Goal: Information Seeking & Learning: Check status

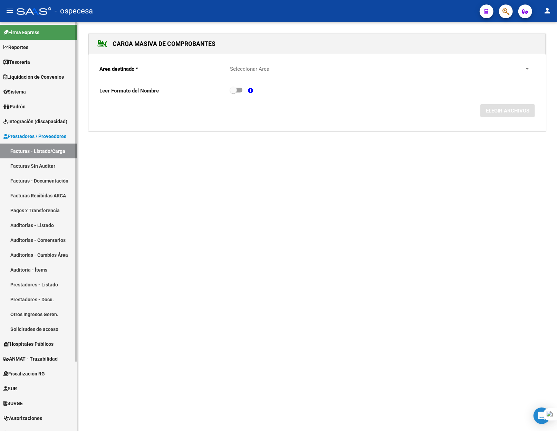
click at [35, 160] on link "Facturas Sin Auditar" at bounding box center [38, 165] width 77 height 15
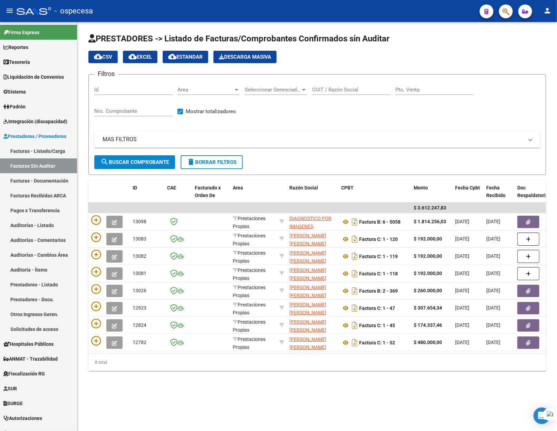
click at [332, 85] on div "CUIT / Razón Social" at bounding box center [351, 87] width 78 height 15
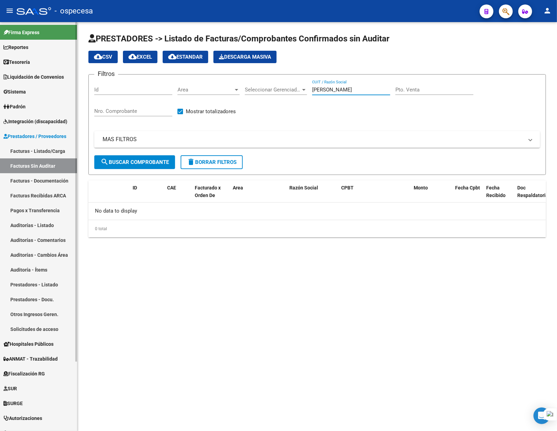
type input "[PERSON_NAME]"
click at [28, 125] on span "Integración (discapacidad)" at bounding box center [35, 122] width 64 height 8
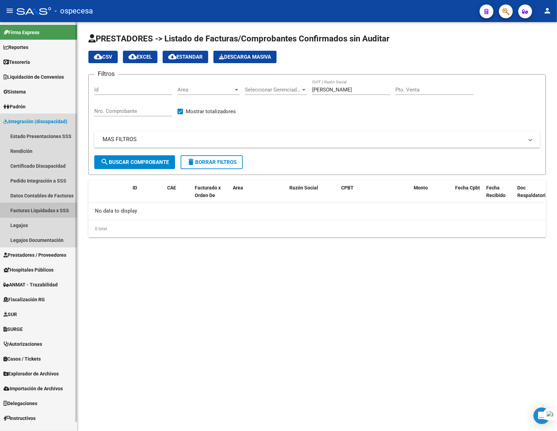
click at [43, 207] on link "Facturas Liquidadas x SSS" at bounding box center [38, 210] width 77 height 15
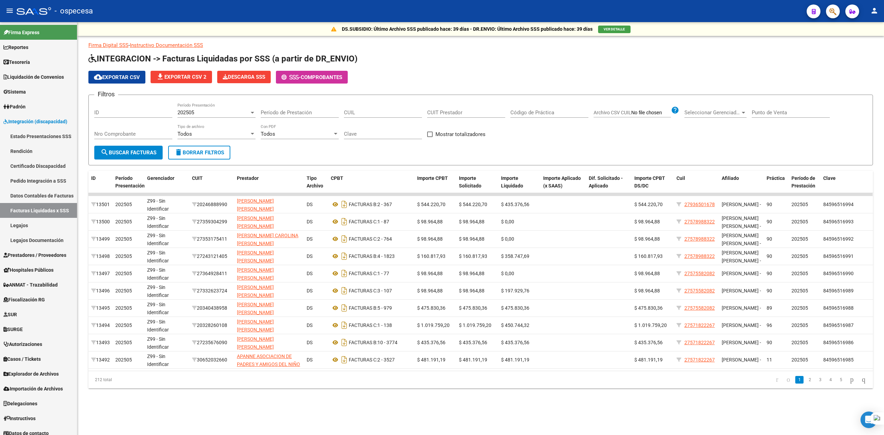
click at [445, 115] on input "CUIT Prestador" at bounding box center [466, 112] width 78 height 6
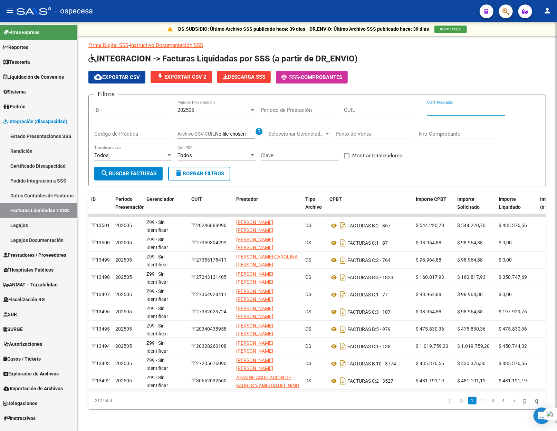
paste input "23-28954338-4"
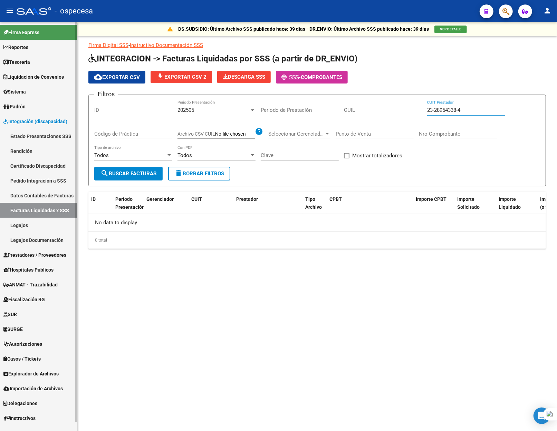
type input "23-28954338-4"
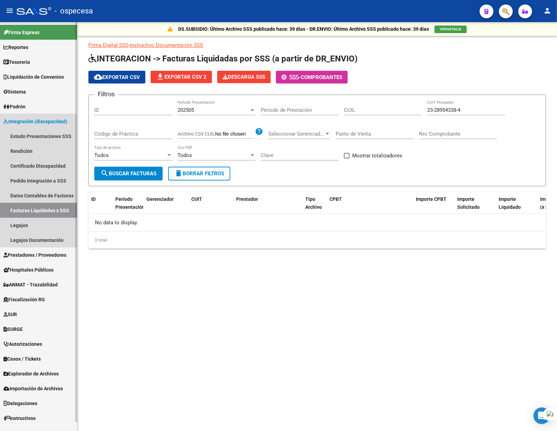
click at [33, 211] on link "Facturas Liquidadas x SSS" at bounding box center [38, 210] width 77 height 15
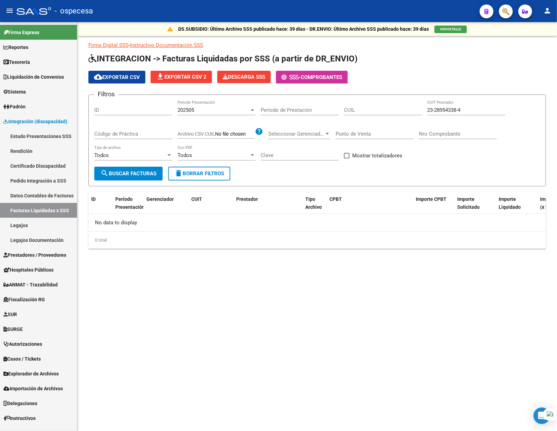
click at [356, 110] on input "CUIL" at bounding box center [383, 110] width 78 height 6
click at [447, 107] on div "23-28954338-4 CUIT Prestador" at bounding box center [466, 107] width 78 height 15
click at [447, 110] on input "23-28954338-4" at bounding box center [466, 110] width 78 height 6
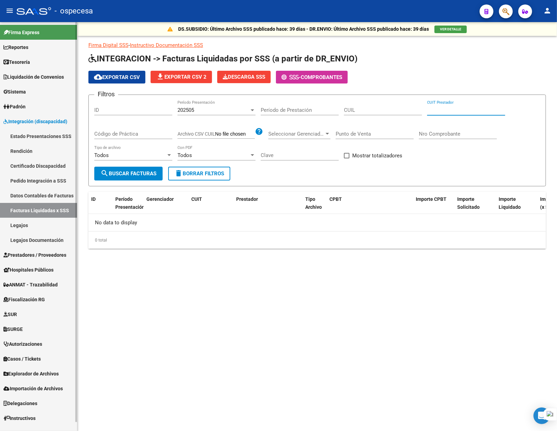
click at [25, 257] on span "Prestadores / Proveedores" at bounding box center [34, 255] width 63 height 8
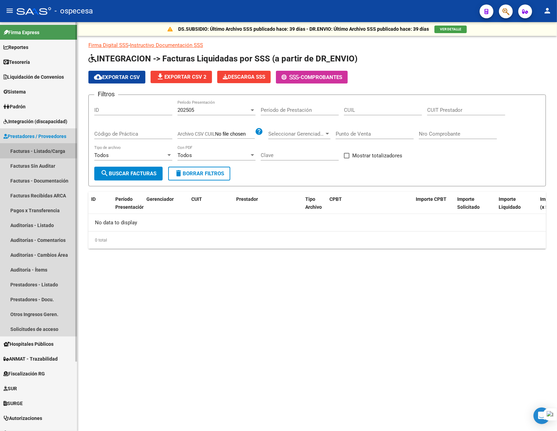
click at [25, 150] on link "Facturas - Listado/Carga" at bounding box center [38, 151] width 77 height 15
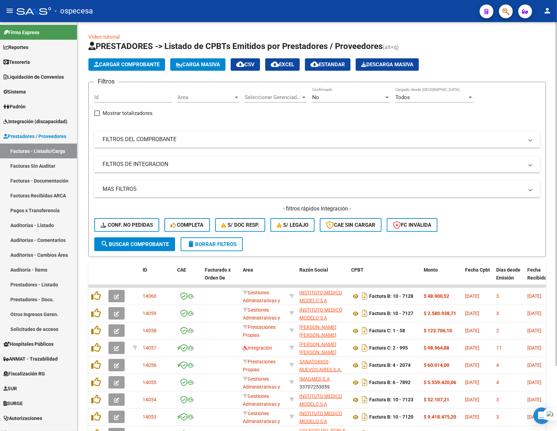
click at [153, 149] on div "Filtros Id Area Area Seleccionar Gerenciador Seleccionar Gerenciador No Confirm…" at bounding box center [317, 163] width 446 height 150
click at [154, 142] on mat-panel-title "FILTROS DEL COMPROBANTE" at bounding box center [313, 140] width 421 height 8
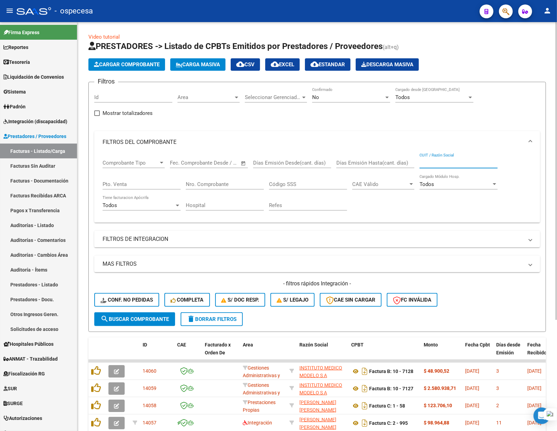
paste input "23-28954338-4"
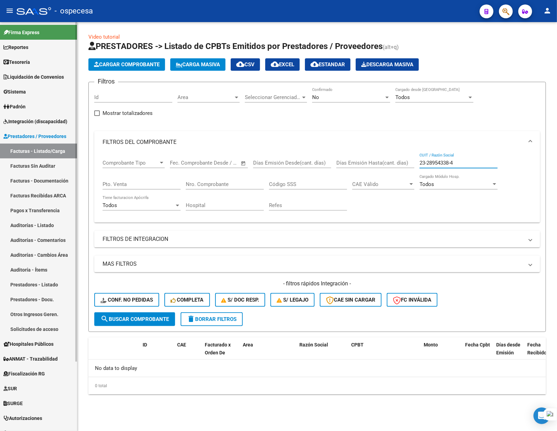
type input "23-28954338-4"
click at [22, 168] on link "Facturas Sin Auditar" at bounding box center [38, 165] width 77 height 15
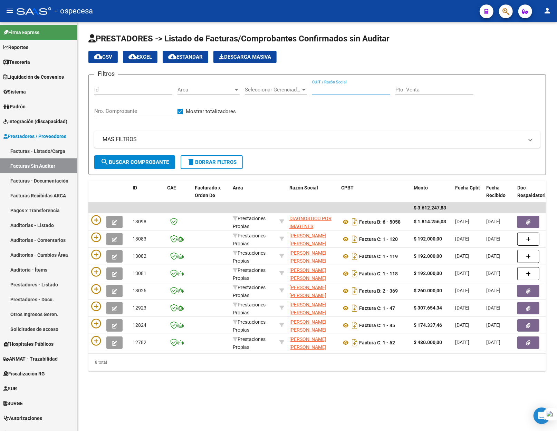
paste input "23-28954338-4"
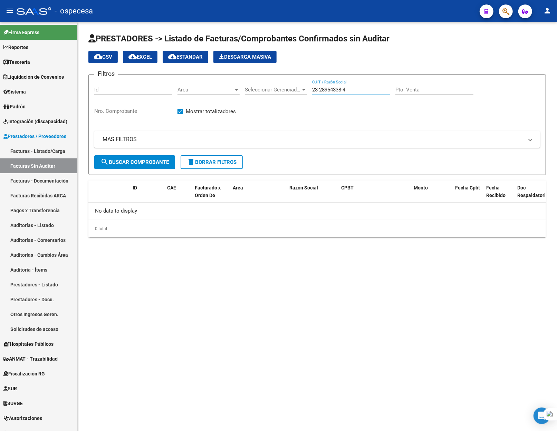
type input "23-28954338-4"
click at [501, 8] on button "button" at bounding box center [506, 11] width 14 height 14
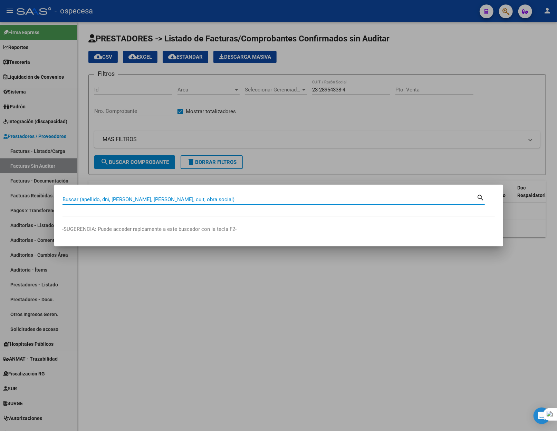
paste input "23-28954338-4"
click at [480, 195] on mat-icon "search" at bounding box center [481, 197] width 8 height 8
type input "23289543384"
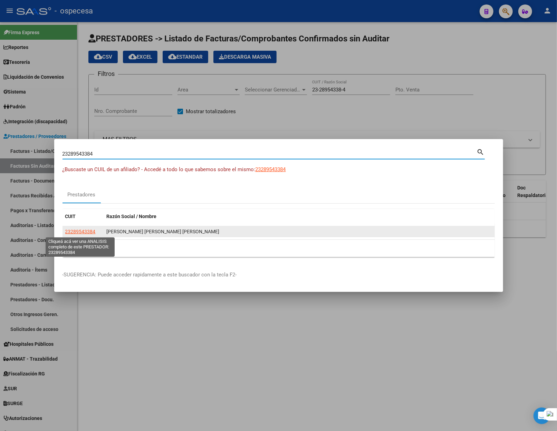
click at [77, 233] on span "23289543384" at bounding box center [80, 232] width 30 height 6
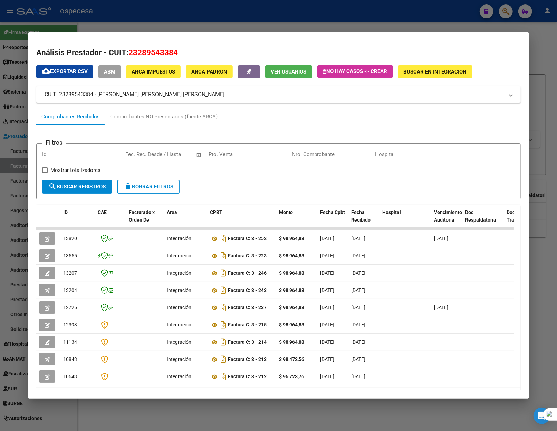
scroll to position [0, 50]
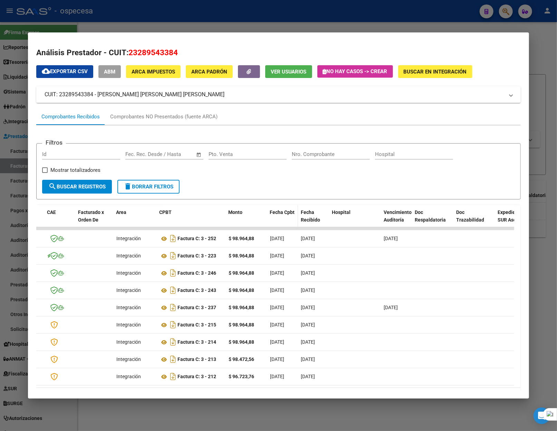
click at [281, 212] on span "Fecha Cpbt" at bounding box center [282, 213] width 25 height 6
click at [280, 212] on span "Fecha Cpbt" at bounding box center [282, 213] width 25 height 6
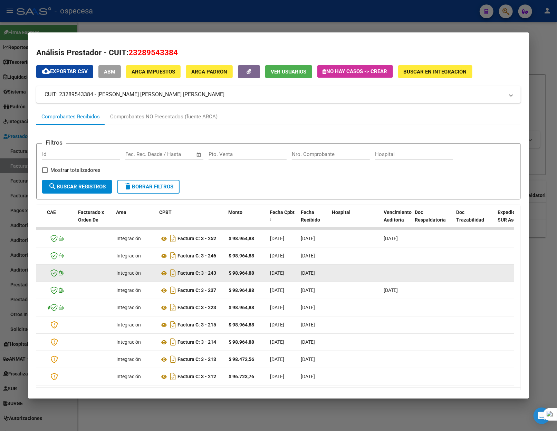
click at [304, 271] on span "[DATE]" at bounding box center [308, 273] width 14 height 6
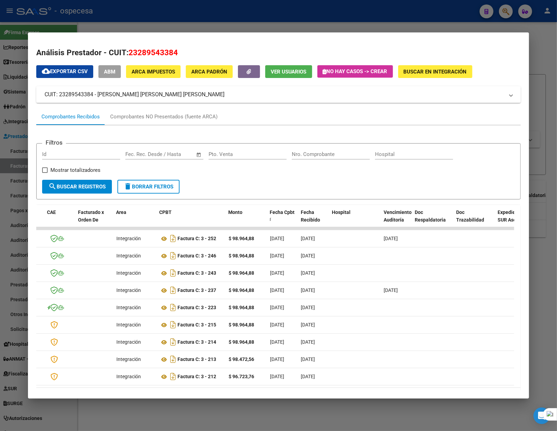
click at [547, 57] on div at bounding box center [278, 215] width 557 height 431
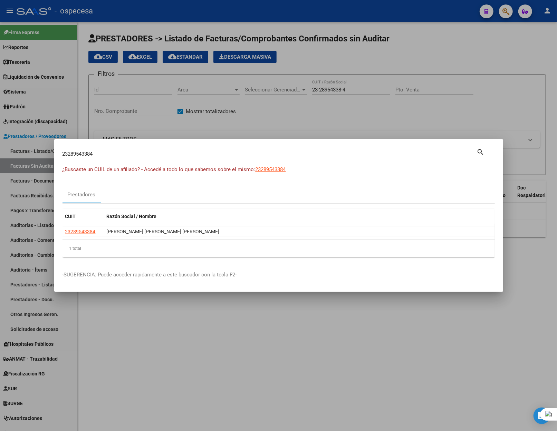
click at [471, 51] on div at bounding box center [278, 215] width 557 height 431
